Goal: Navigation & Orientation: Find specific page/section

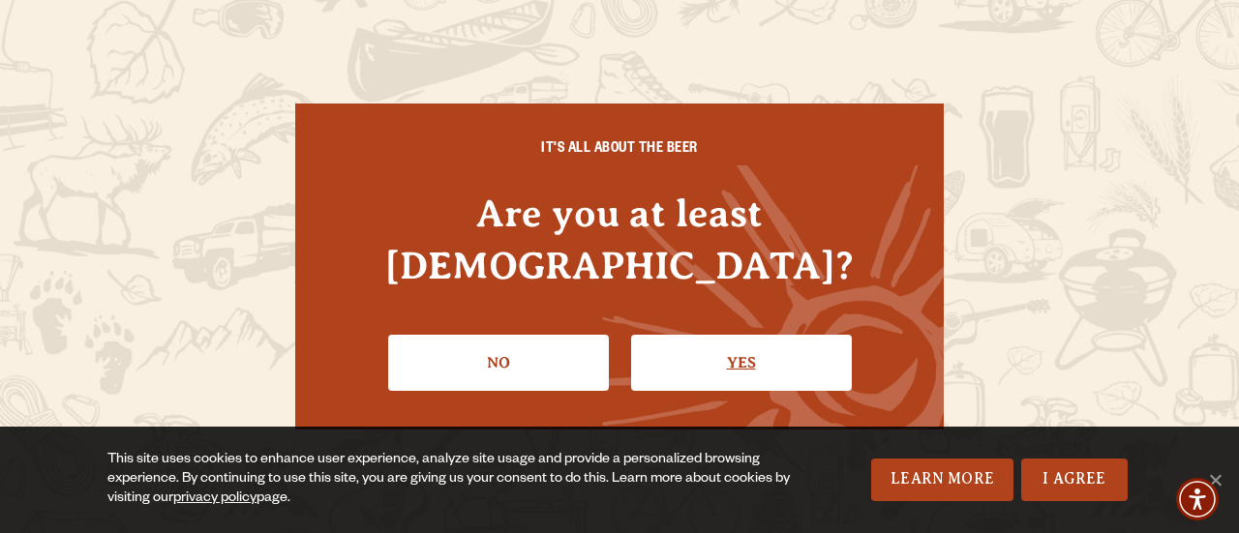
click at [749, 335] on link "Yes" at bounding box center [741, 363] width 221 height 56
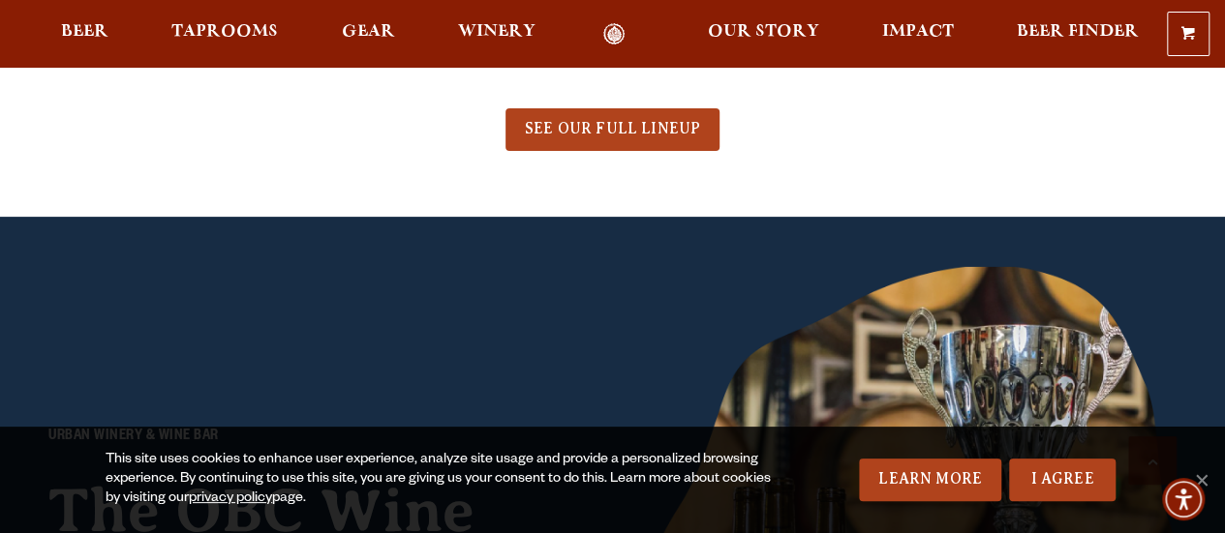
scroll to position [1162, 0]
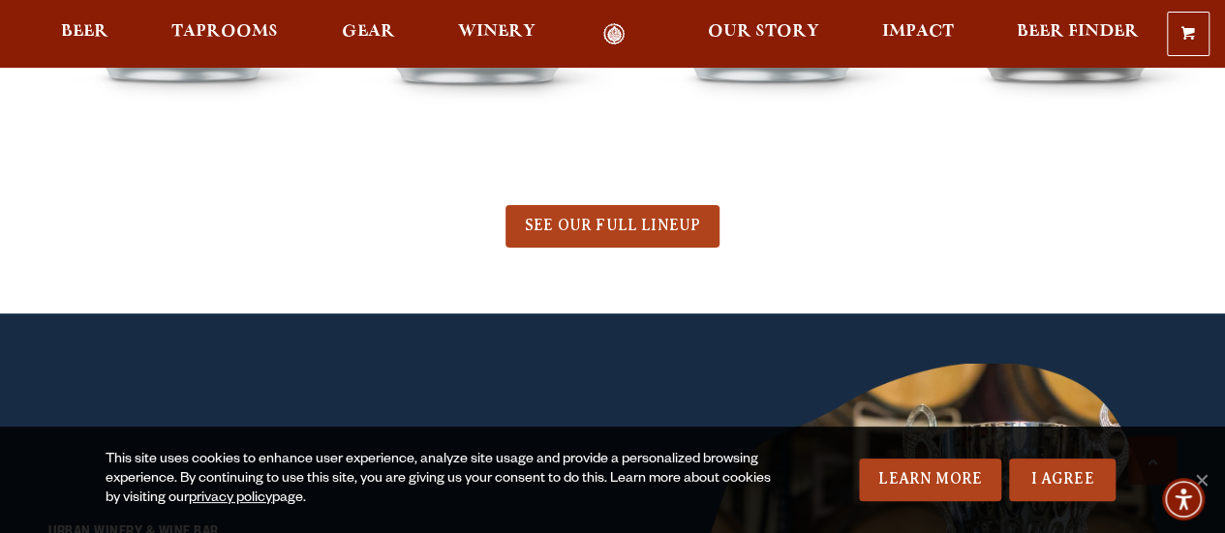
click at [91, 24] on span "Beer" at bounding box center [84, 31] width 47 height 15
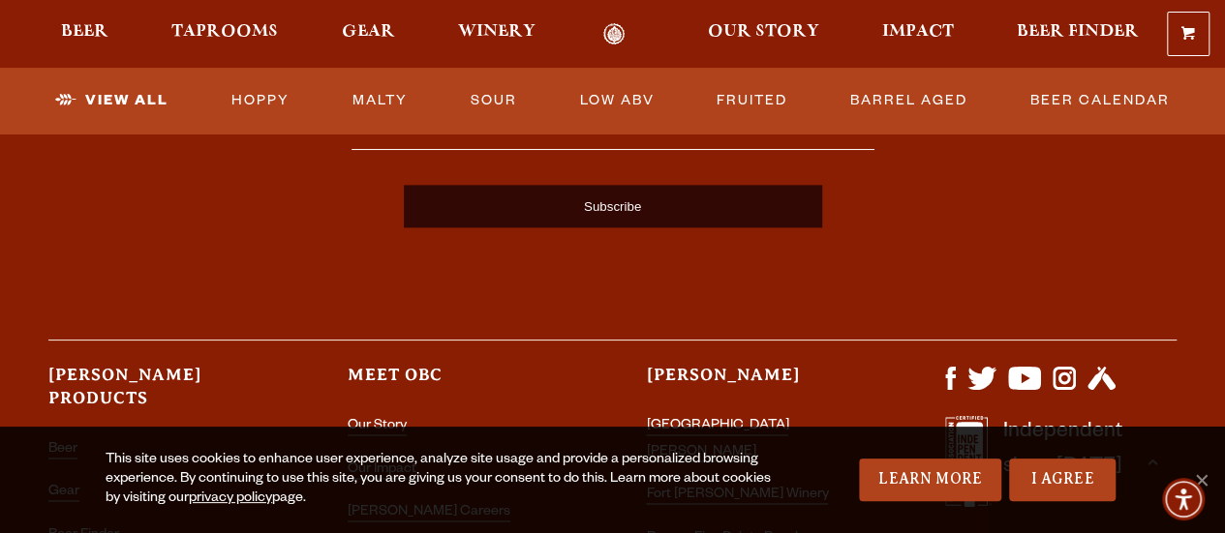
scroll to position [4357, 0]
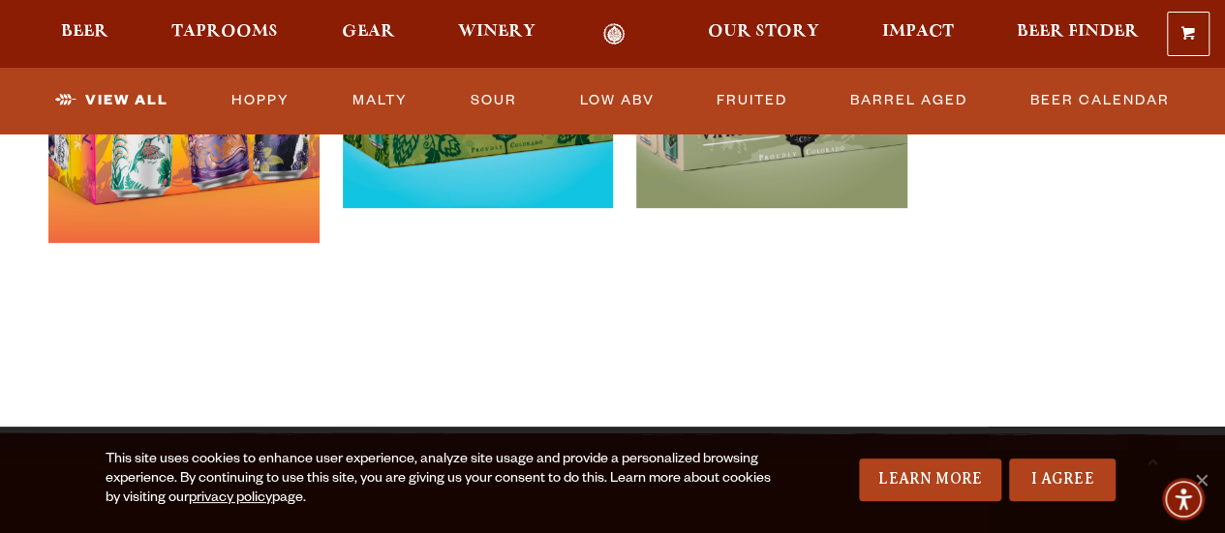
click at [607, 24] on link "Odell Home" at bounding box center [614, 34] width 73 height 22
